Goal: Communication & Community: Answer question/provide support

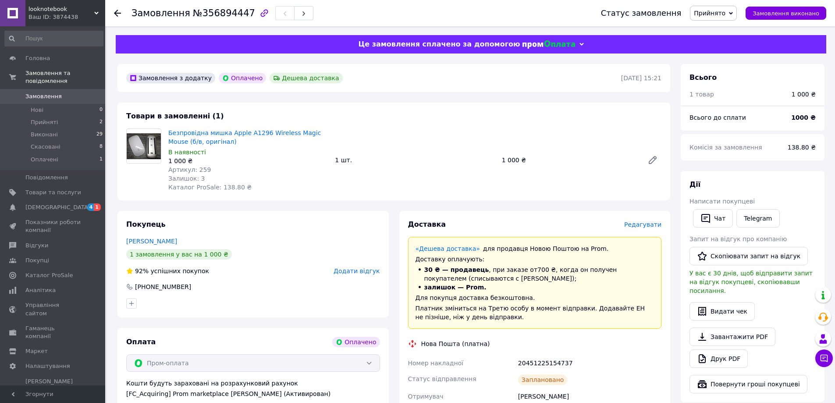
scroll to position [219, 0]
click at [723, 208] on div "Чат" at bounding box center [712, 218] width 43 height 22
click at [728, 213] on button "Чат" at bounding box center [713, 218] width 40 height 18
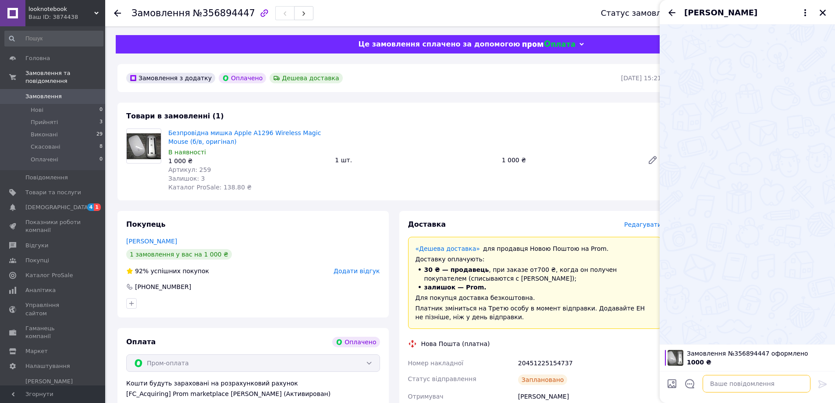
click at [754, 381] on textarea at bounding box center [757, 384] width 108 height 18
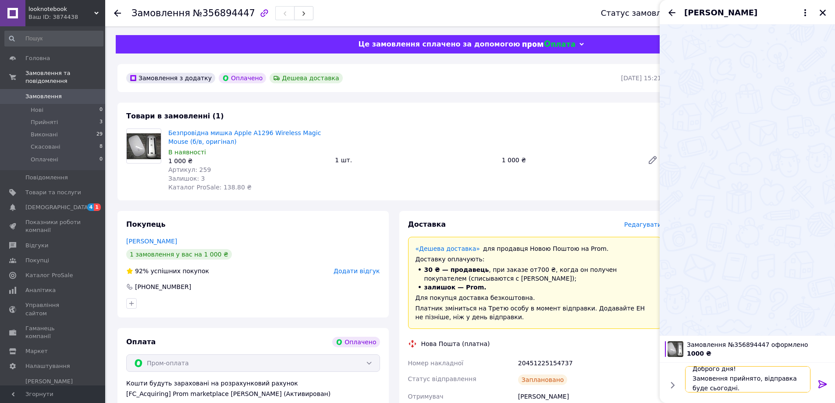
scroll to position [16, 0]
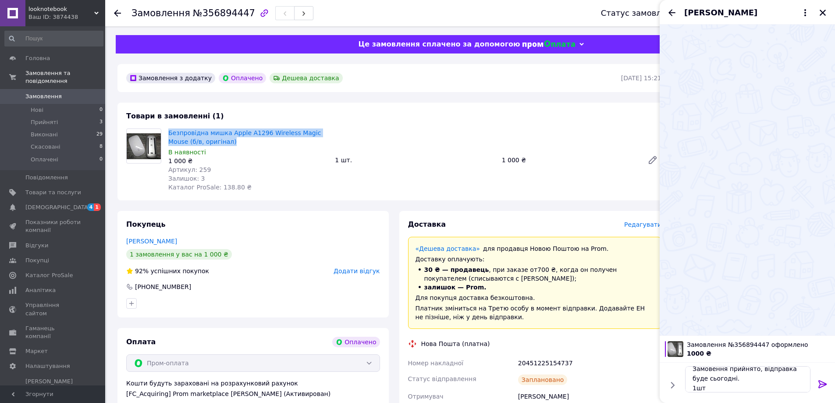
drag, startPoint x: 165, startPoint y: 129, endPoint x: 217, endPoint y: 142, distance: 53.2
click at [217, 142] on div "Безпровідна мишка Apple A1296 Wireless Magic Mouse (б/в, оригінал) В наявності …" at bounding box center [248, 160] width 167 height 67
copy link "Безпровідна мишка Apple A1296 Wireless Magic Mouse (б/в, оригінал)"
click at [730, 387] on textarea "Доброго дня! Замовення прийнято, відправка буде сьогодні. 1шт" at bounding box center [747, 379] width 125 height 26
paste textarea "Безпровідна мишка Apple A1296 Wireless Magic Mouse (б/в, оригінал)"
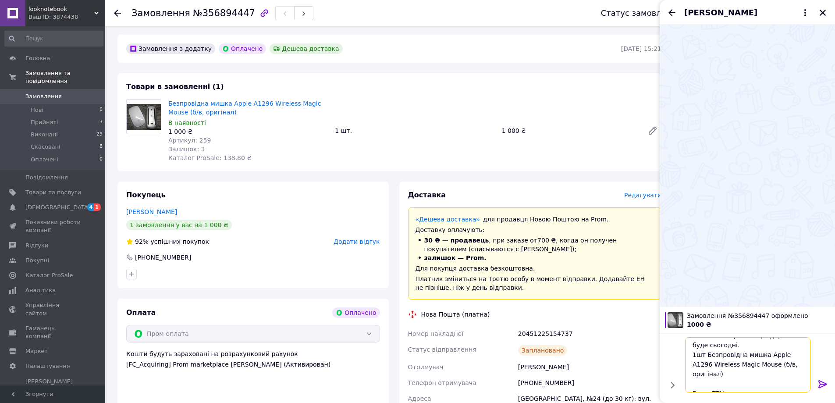
scroll to position [88, 0]
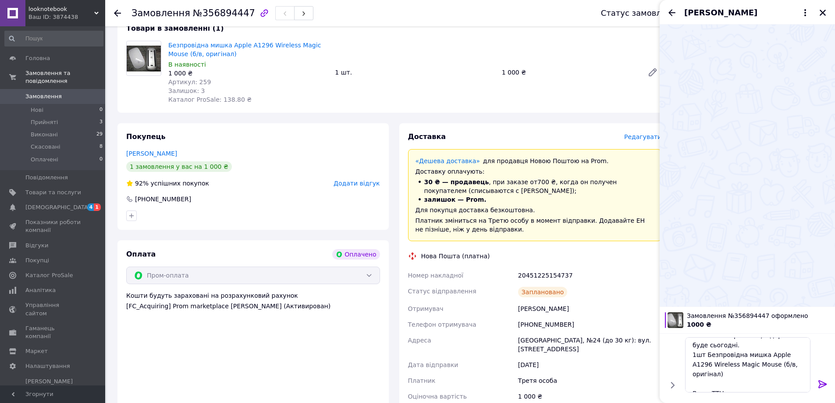
click at [538, 277] on div "20451225154737" at bounding box center [589, 275] width 147 height 16
copy div "20451225154737"
click at [727, 385] on textarea "Доброго дня! Замовення прийнято, відправка буде сьогодні. 1шт Безпровідна мишка…" at bounding box center [747, 364] width 125 height 55
paste textarea "20451225154737"
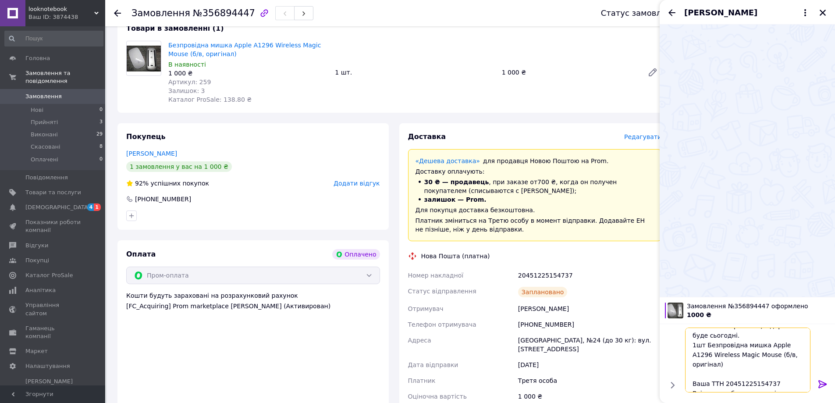
scroll to position [25, 0]
click at [699, 380] on textarea "Доброго дня! Замовення прийнято, відправка буде сьогодні. 1шт Безпровідна мишка…" at bounding box center [747, 359] width 125 height 65
type textarea "Доброго дня! Замовення прийнято, відправка буде сьогодні. 1шт Безпровідна мишка…"
drag, startPoint x: 823, startPoint y: 383, endPoint x: 824, endPoint y: 402, distance: 18.9
click at [822, 383] on icon at bounding box center [823, 384] width 11 height 11
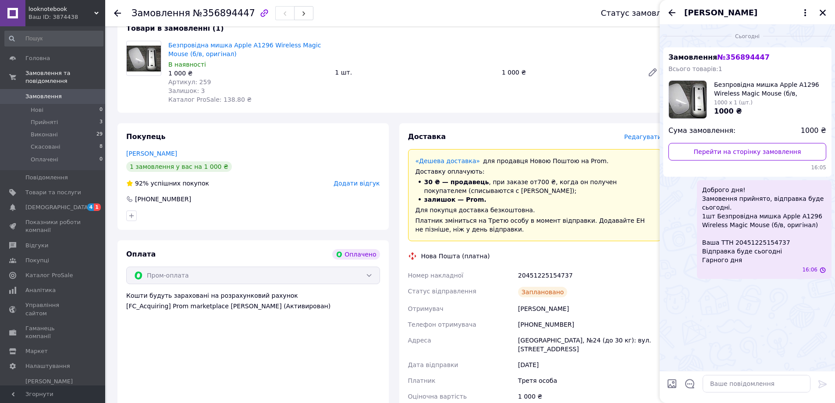
scroll to position [0, 0]
click at [431, 61] on div "Безпровідна мишка Apple A1296 Wireless Magic Mouse (б/в, оригінал) В наявності …" at bounding box center [415, 72] width 500 height 67
click at [824, 9] on icon "Закрити" at bounding box center [823, 13] width 8 height 8
